Goal: Task Accomplishment & Management: Complete application form

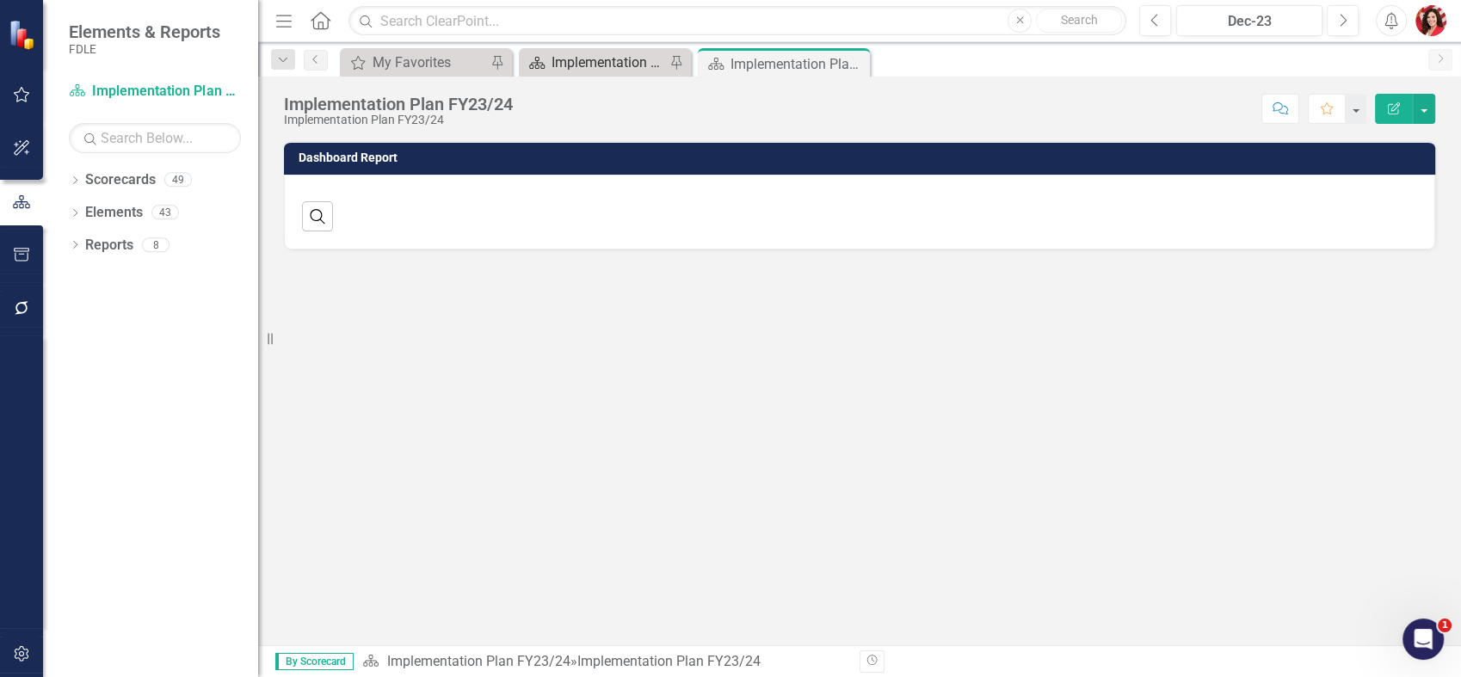
click at [599, 65] on div "Implementation Plan FY25/26" at bounding box center [608, 63] width 114 height 22
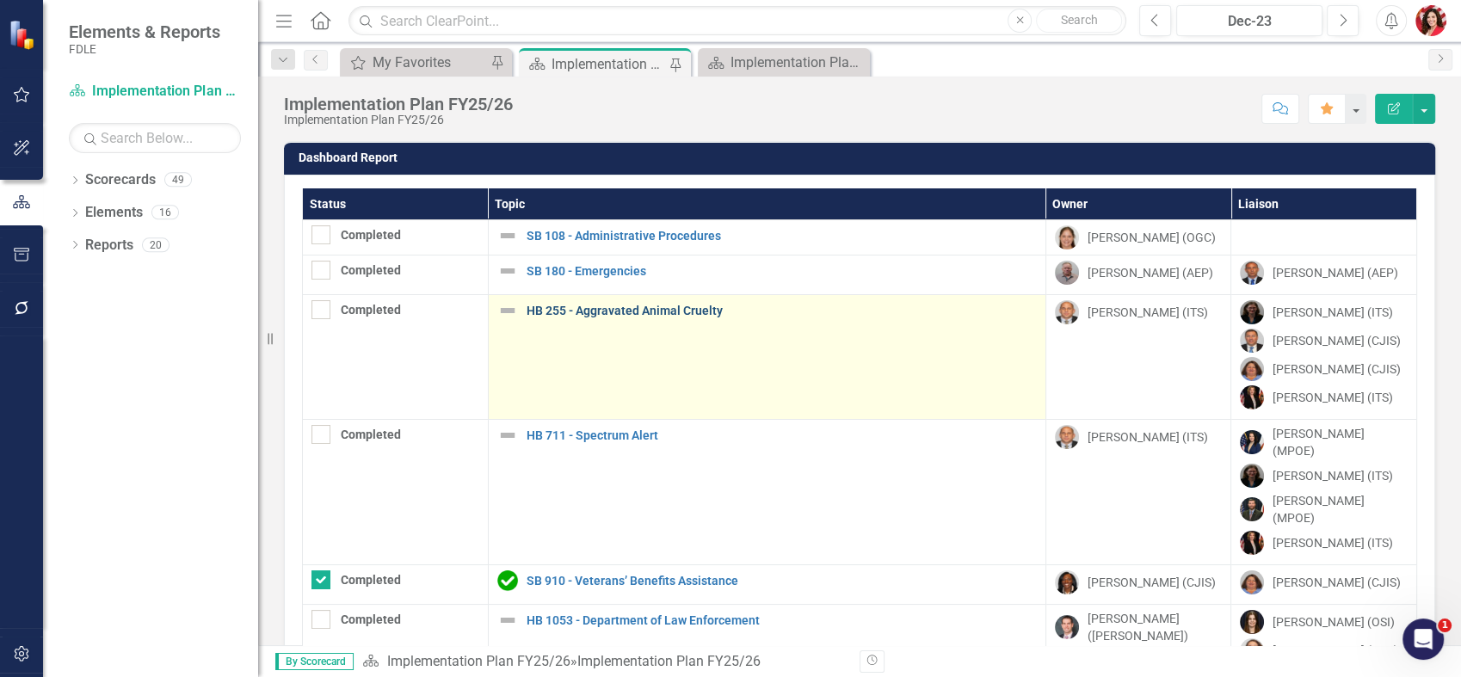
click at [638, 305] on link "HB 255 - Aggravated Animal Cruelty" at bounding box center [781, 311] width 510 height 13
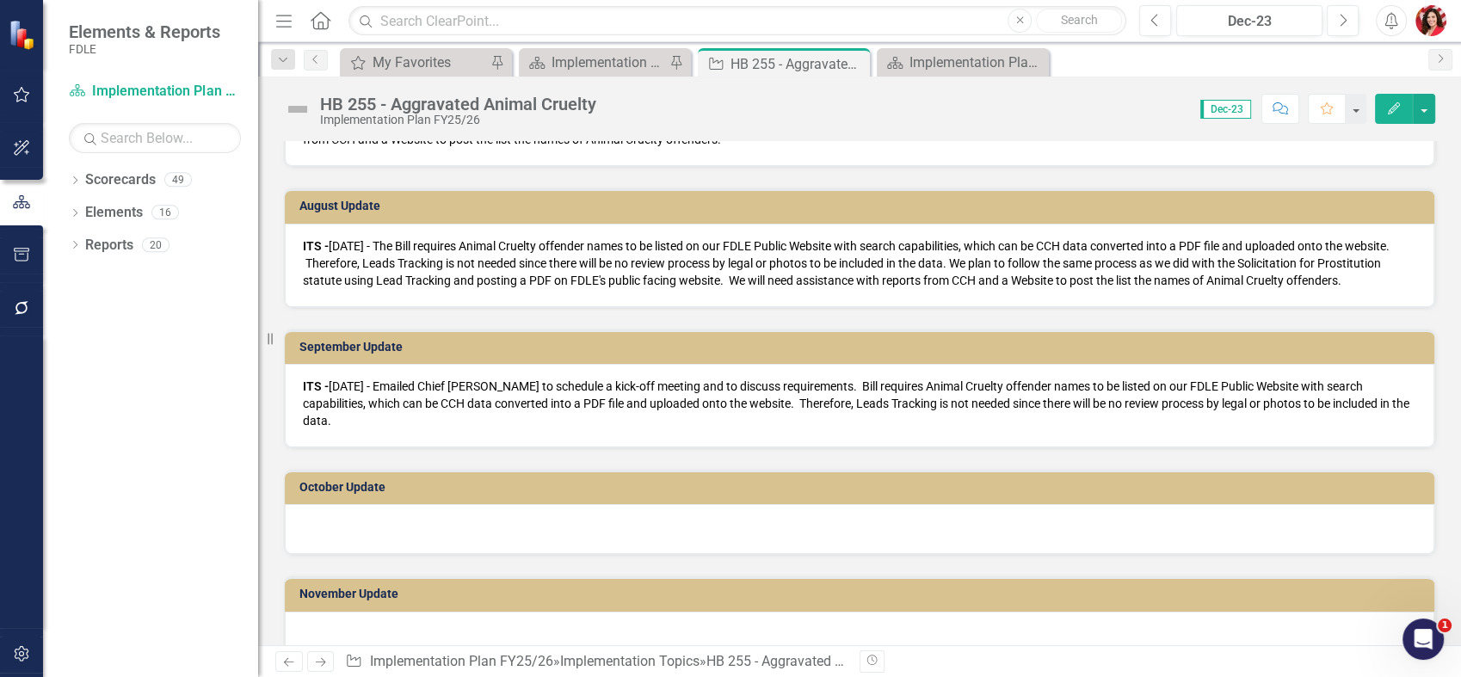
scroll to position [860, 0]
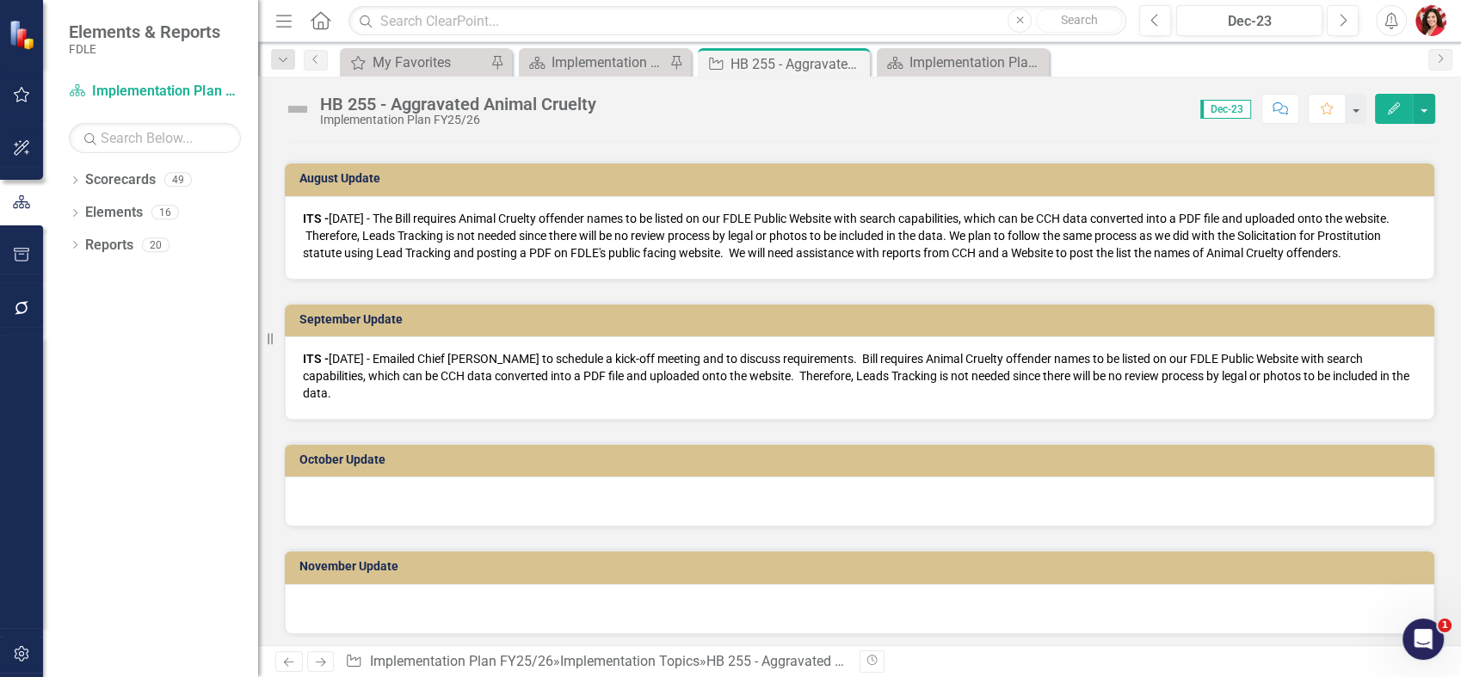
click at [497, 500] on div at bounding box center [859, 502] width 1149 height 50
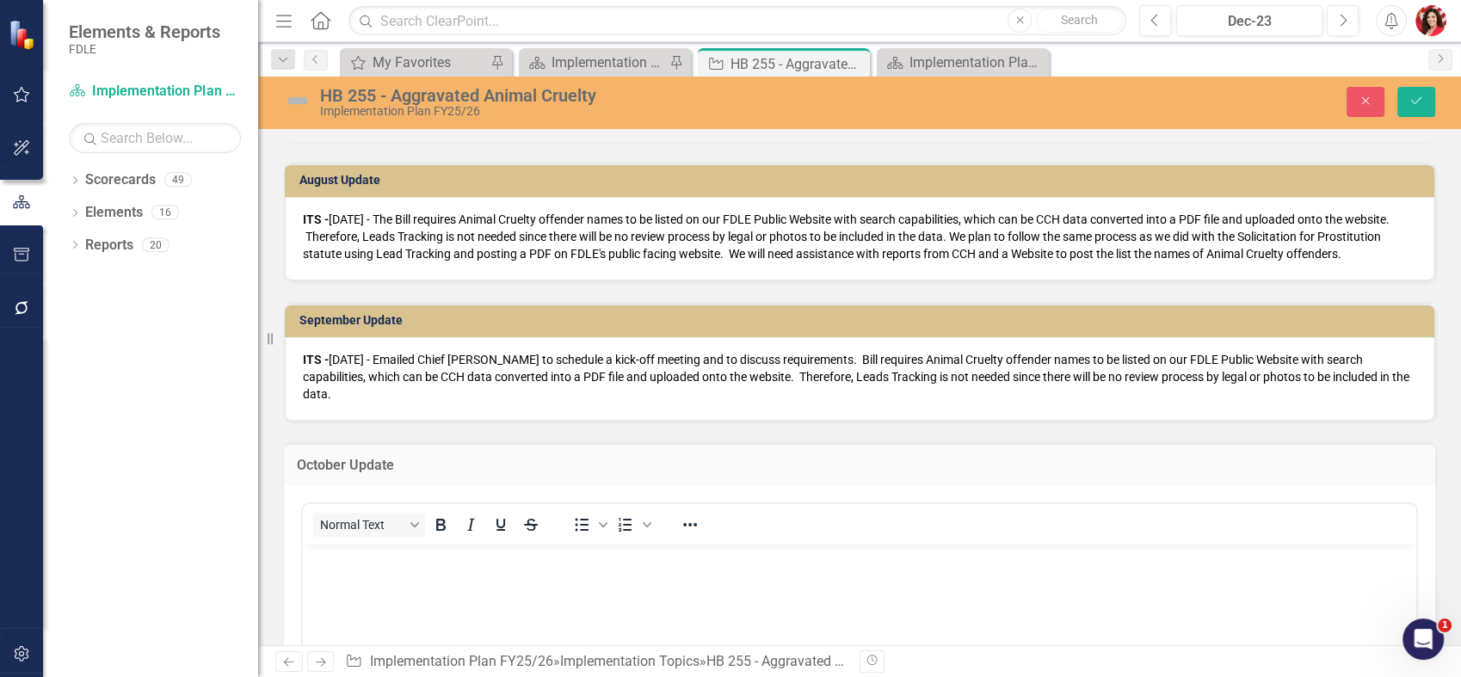
scroll to position [0, 0]
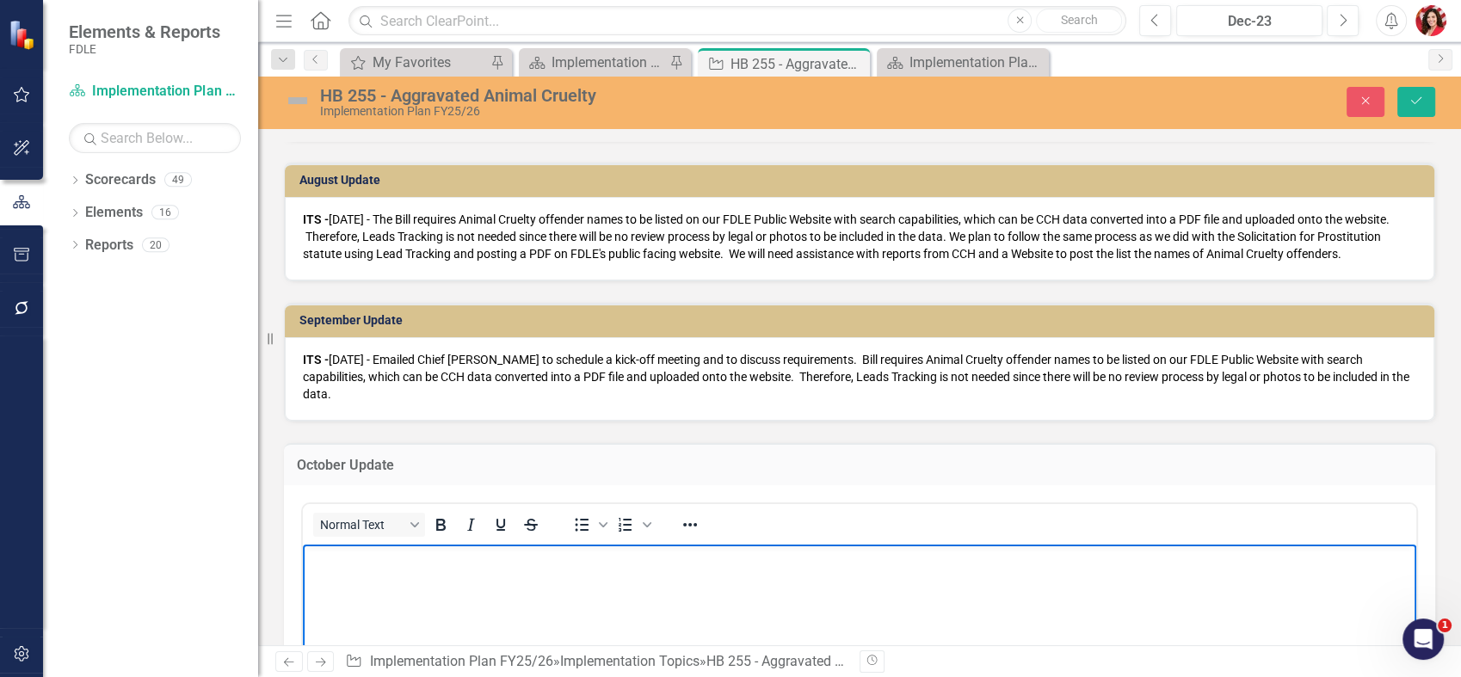
click at [482, 563] on p "Rich Text Area. Press ALT-0 for help." at bounding box center [859, 558] width 1104 height 21
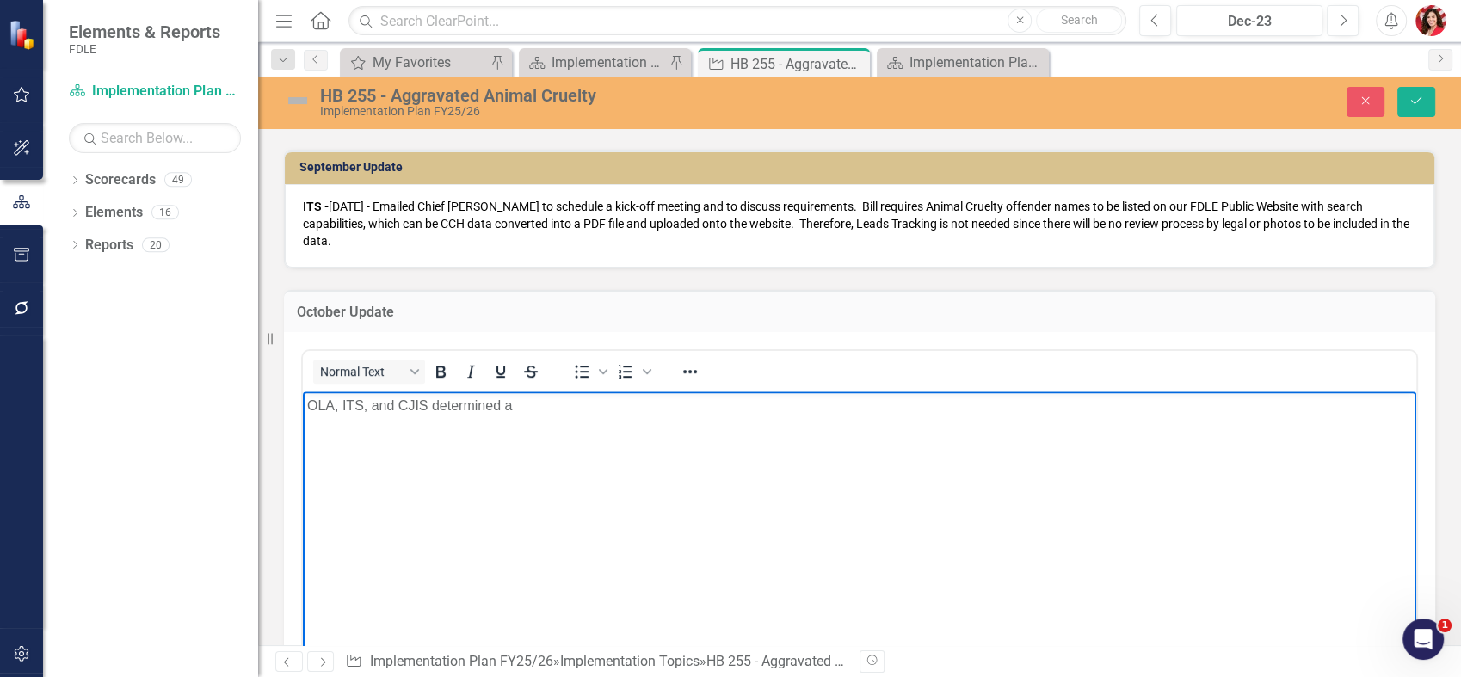
drag, startPoint x: 482, startPoint y: 410, endPoint x: 591, endPoint y: 520, distance: 154.5
click at [581, 535] on body "OLA, ITS, and CJIS determined a" at bounding box center [859, 520] width 1113 height 258
drag, startPoint x: 607, startPoint y: 397, endPoint x: 504, endPoint y: 401, distance: 103.3
click at [504, 401] on p "OLA, ITS, and CJIS determined a" at bounding box center [859, 405] width 1104 height 21
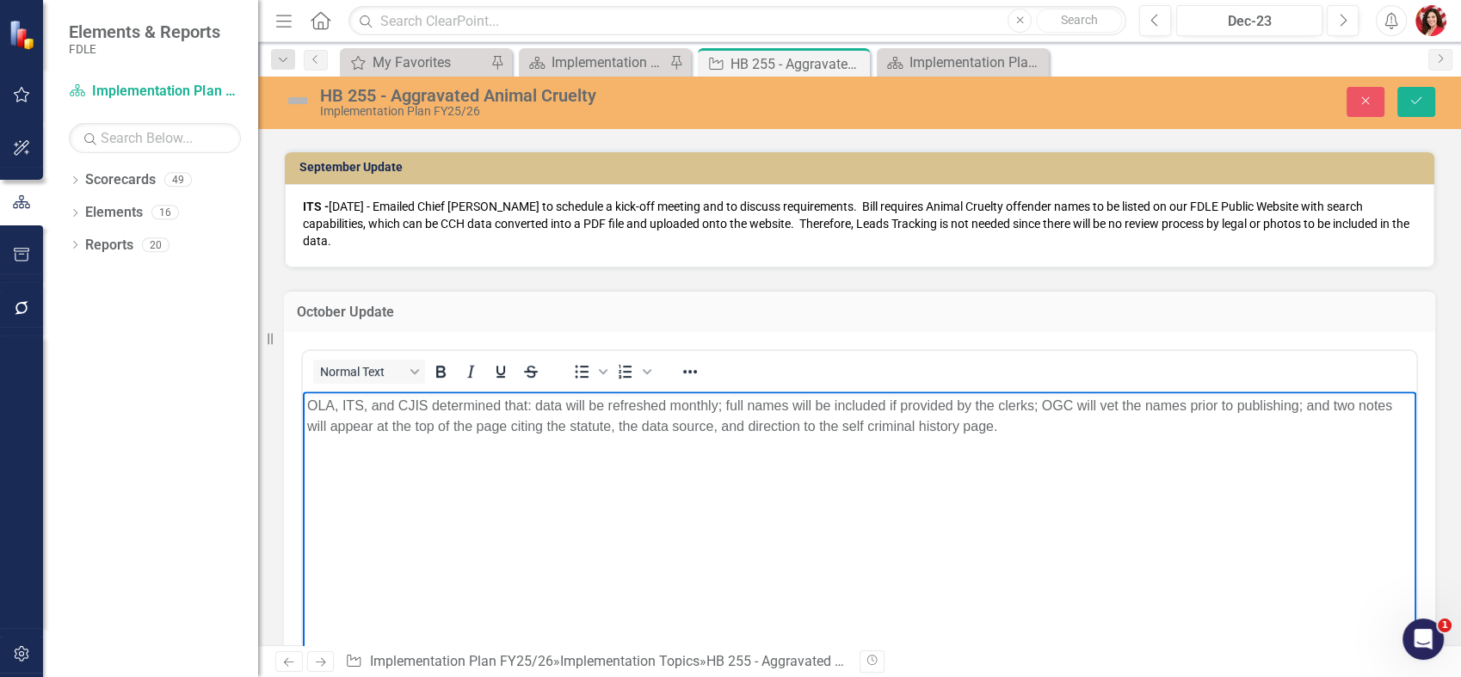
click at [1072, 467] on body "OLA, ITS, and CJIS determined that: data will be refreshed monthly; full names …" at bounding box center [859, 520] width 1113 height 258
click at [992, 437] on body "OLA, ITS, and CJIS determined that: data will be refreshed monthly; full names …" at bounding box center [859, 520] width 1113 height 258
drag, startPoint x: 1001, startPoint y: 433, endPoint x: 750, endPoint y: 424, distance: 251.3
click at [750, 424] on p "OLA, ITS, and CJIS determined that: data will be refreshed monthly; full names …" at bounding box center [859, 415] width 1104 height 41
click at [1348, 403] on p "OLA, ITS, and CJIS determined that: data will be refreshed monthly; full names …" at bounding box center [859, 415] width 1104 height 41
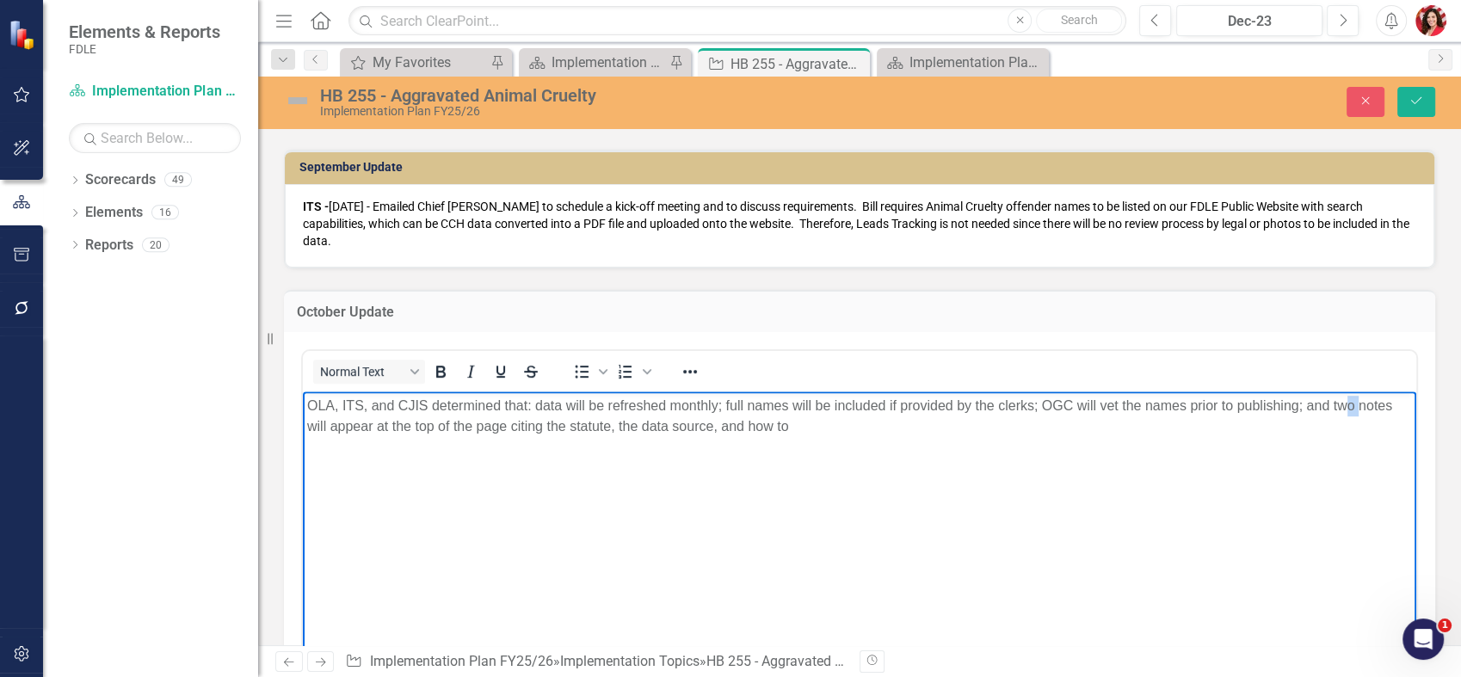
click at [1357, 410] on p "OLA, ITS, and CJIS determined that: data will be refreshed monthly; full names …" at bounding box center [859, 415] width 1104 height 41
click at [362, 431] on p "OLA, ITS, and CJIS determined that: data will be refreshed monthly; full names …" at bounding box center [859, 415] width 1104 height 41
click at [646, 437] on body "OLA, ITS, and CJIS determined that: data will be refreshed monthly; full names …" at bounding box center [859, 520] width 1113 height 258
click at [768, 425] on p "OLA, ITS, and CJIS determined that: data will be refreshed monthly; full names …" at bounding box center [859, 415] width 1104 height 41
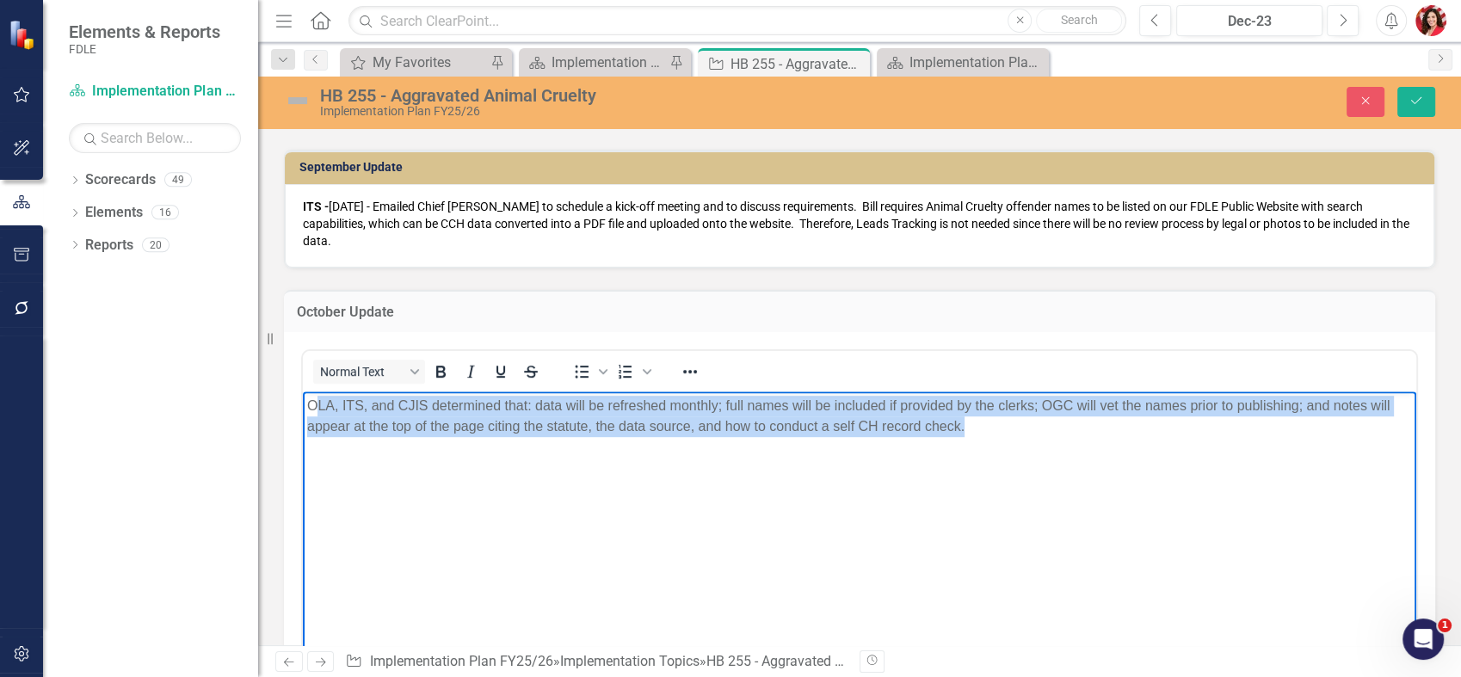
drag, startPoint x: 1070, startPoint y: 467, endPoint x: 316, endPoint y: 403, distance: 757.1
click at [316, 403] on body "OLA, ITS, and CJIS determined that: data will be refreshed monthly; full names …" at bounding box center [859, 520] width 1113 height 258
click at [316, 403] on p "OLA, ITS, and CJIS determined that: data will be refreshed monthly; full names …" at bounding box center [859, 415] width 1104 height 41
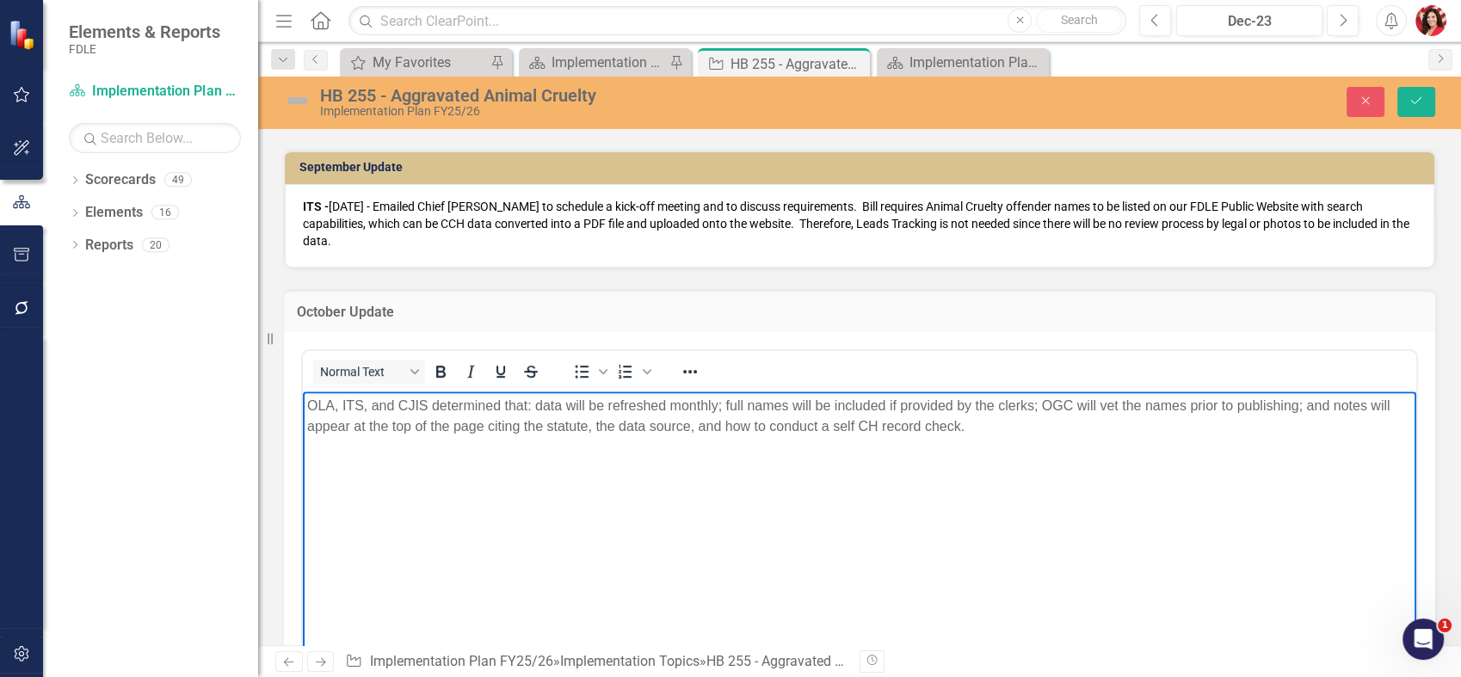
click at [314, 403] on p "OLA, ITS, and CJIS determined that: data will be refreshed monthly; full names …" at bounding box center [859, 415] width 1104 height 41
click at [338, 402] on p "OLA, ITS, and CJIS determined that: data will be refreshed monthly; full names …" at bounding box center [859, 415] width 1104 height 41
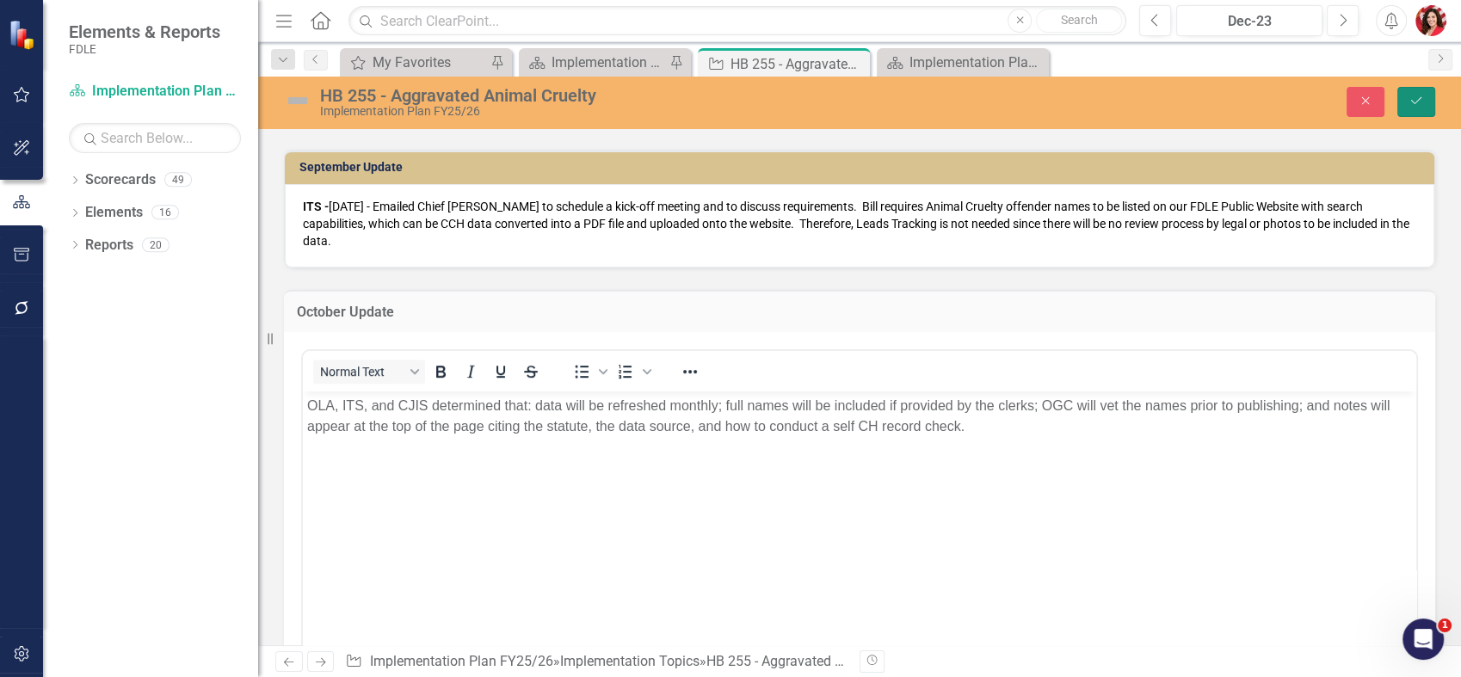
click at [1432, 102] on button "Save" at bounding box center [1416, 102] width 38 height 30
